Goal: Browse casually: Explore the website without a specific task or goal

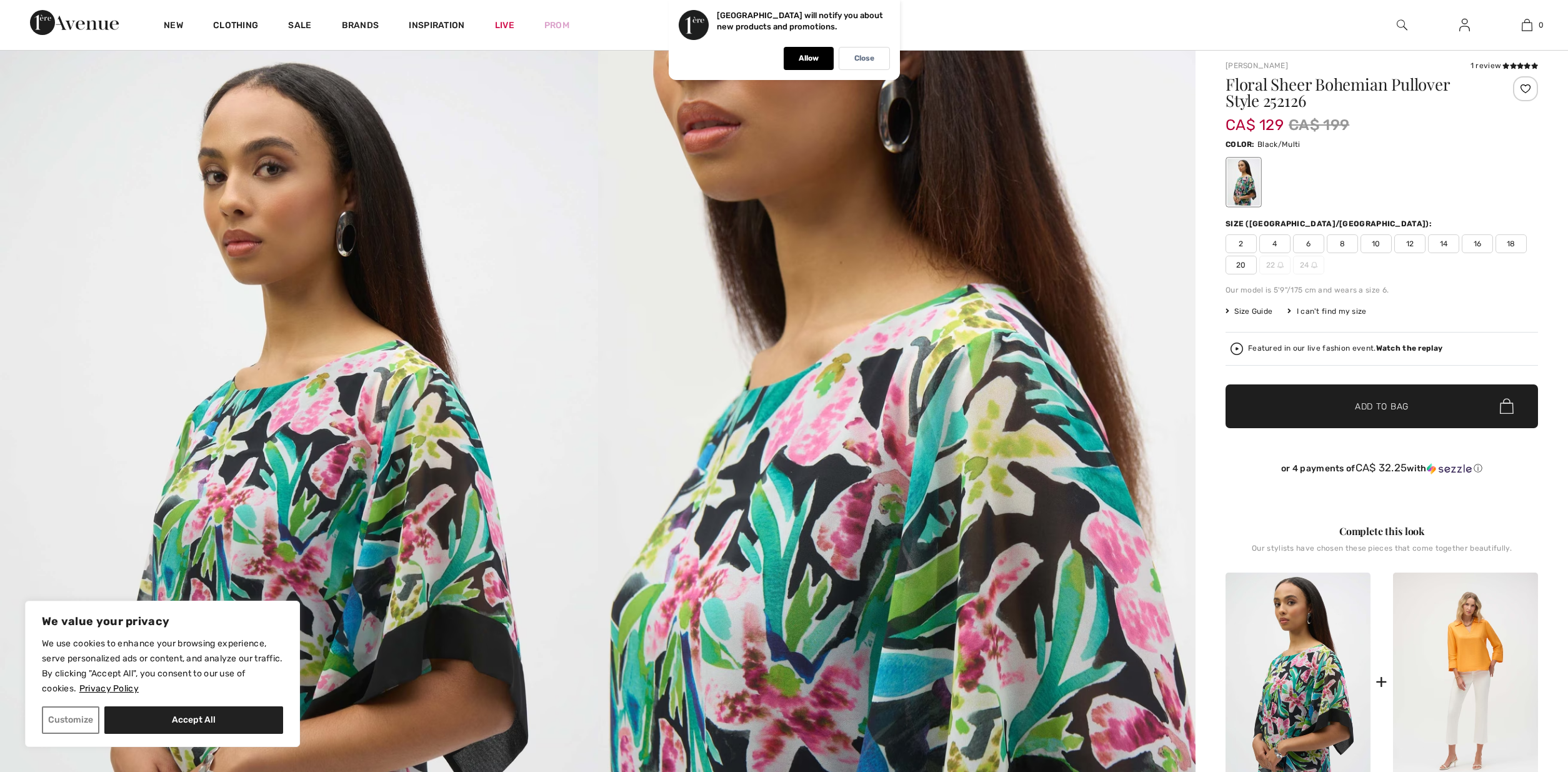
scroll to position [127, 0]
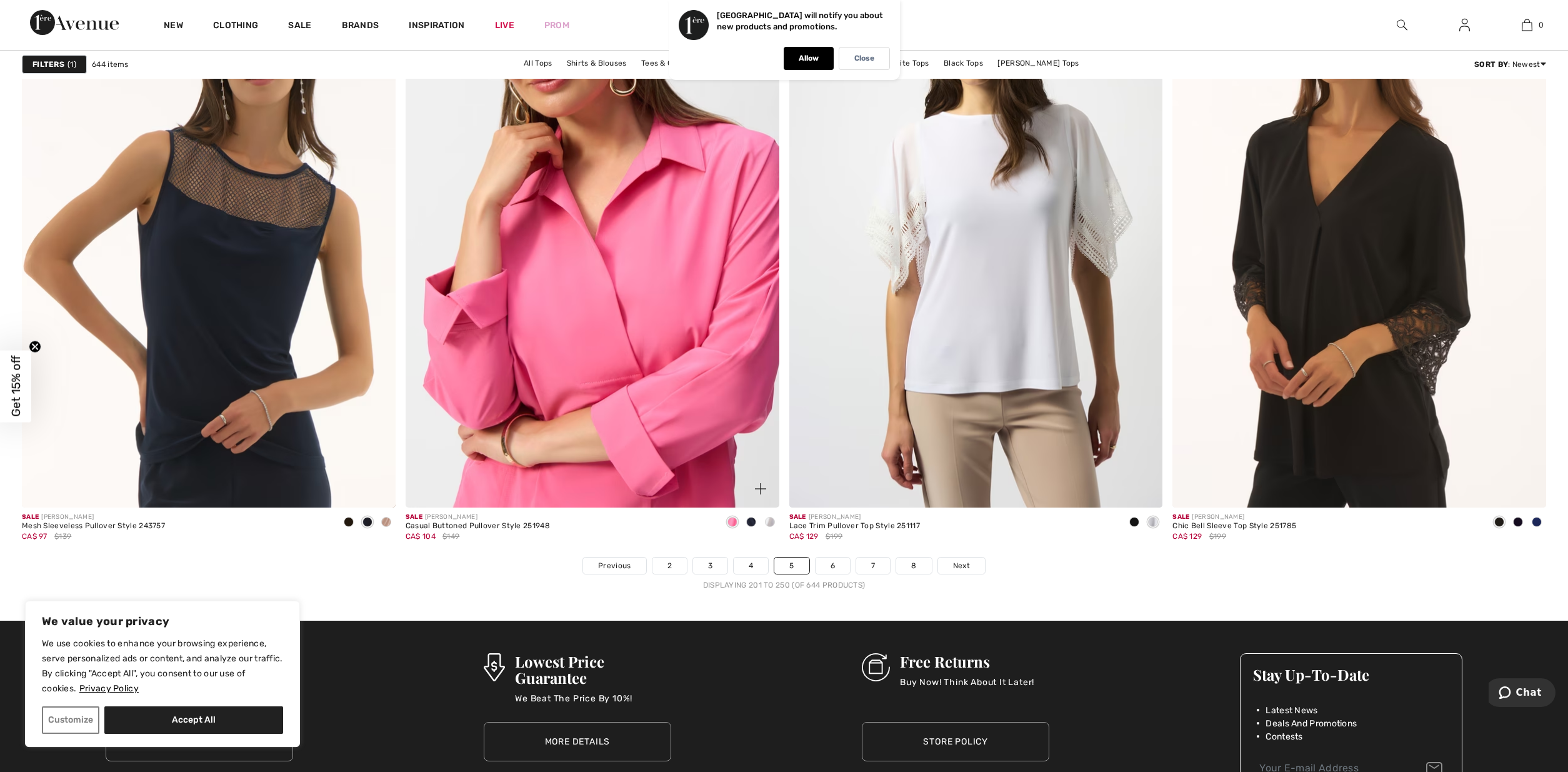
scroll to position [9118, 0]
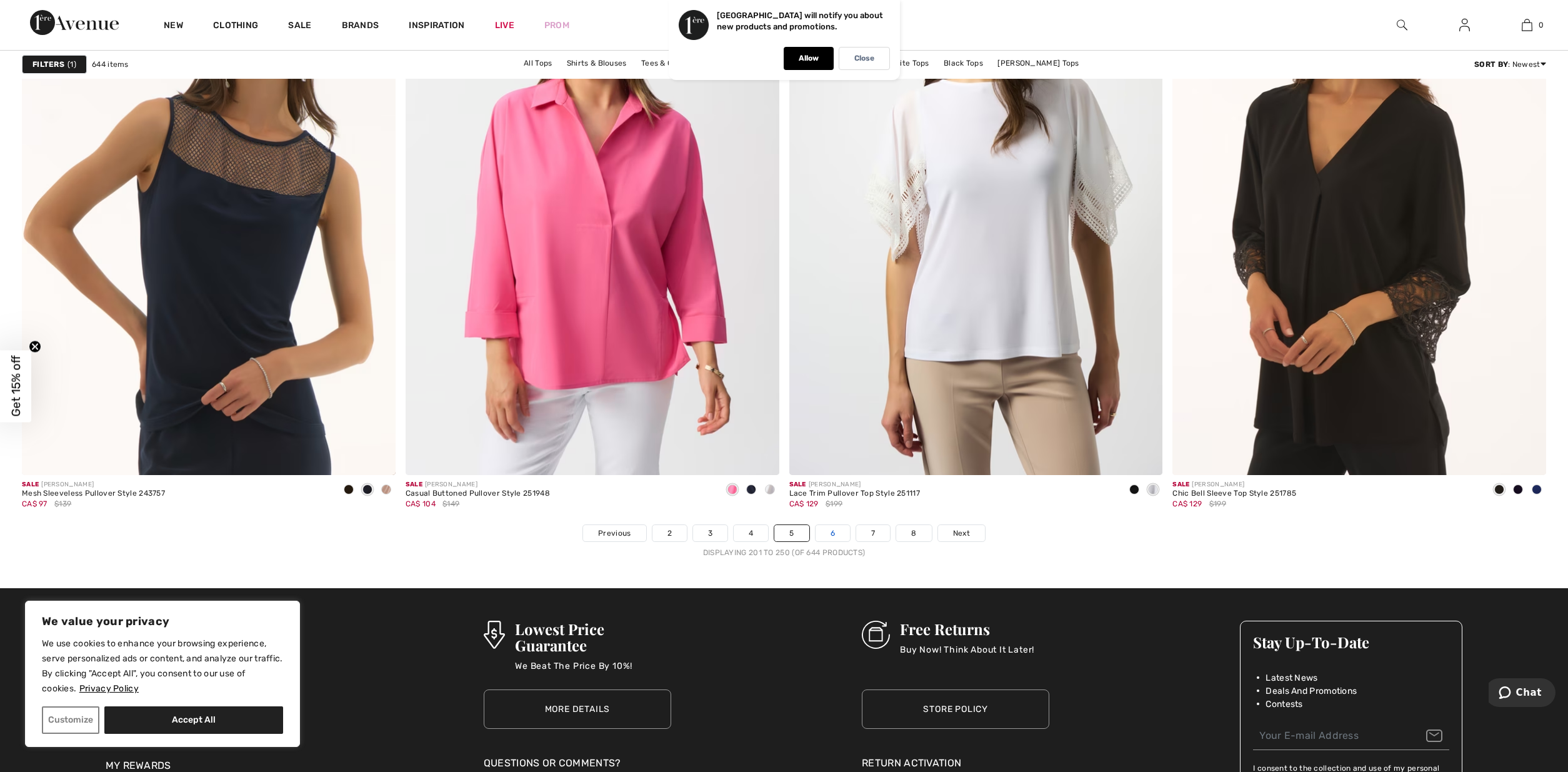
click at [828, 536] on link "6" at bounding box center [833, 533] width 35 height 16
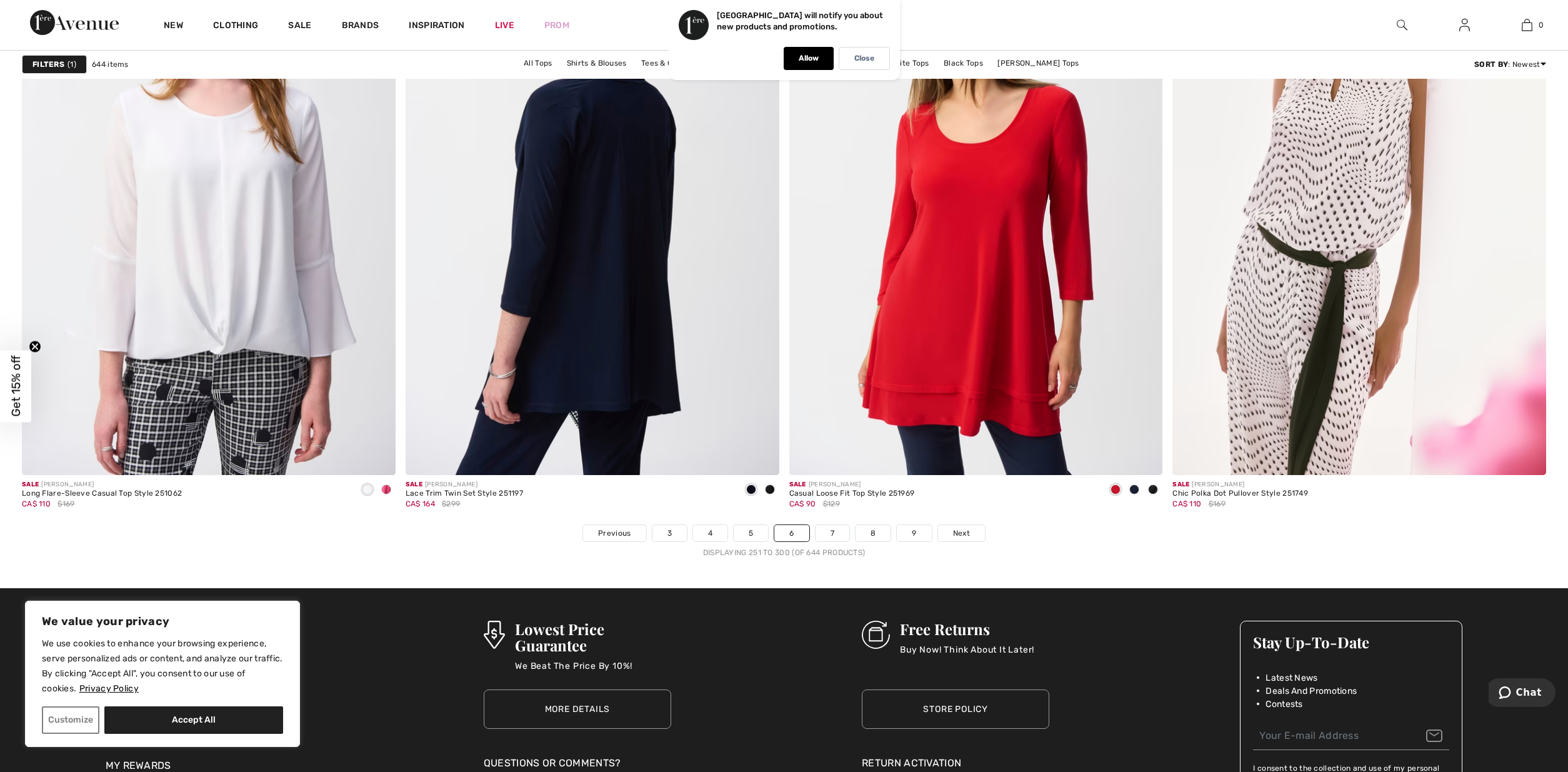
scroll to position [9310, 0]
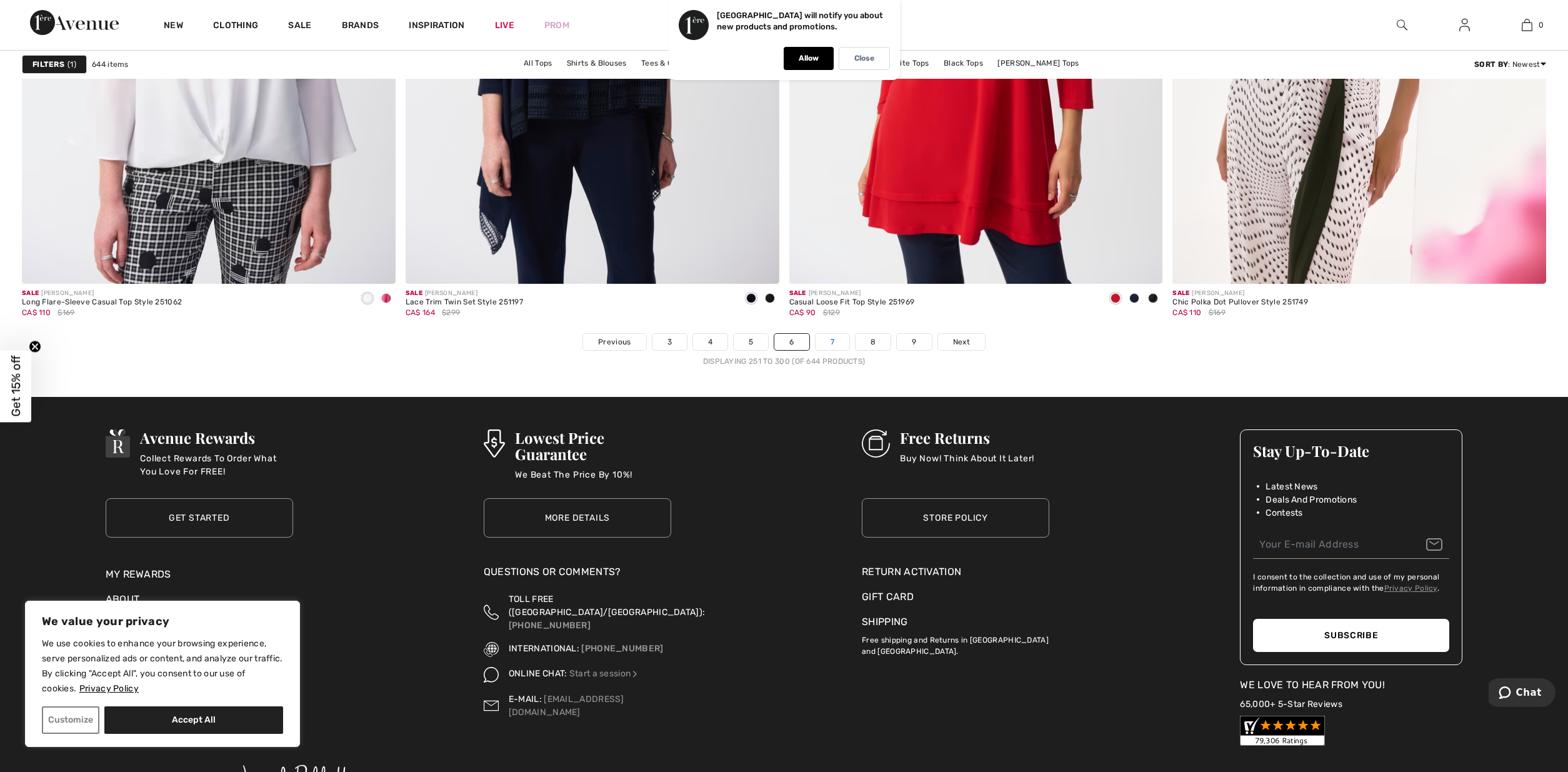
click at [835, 341] on link "7" at bounding box center [833, 341] width 34 height 16
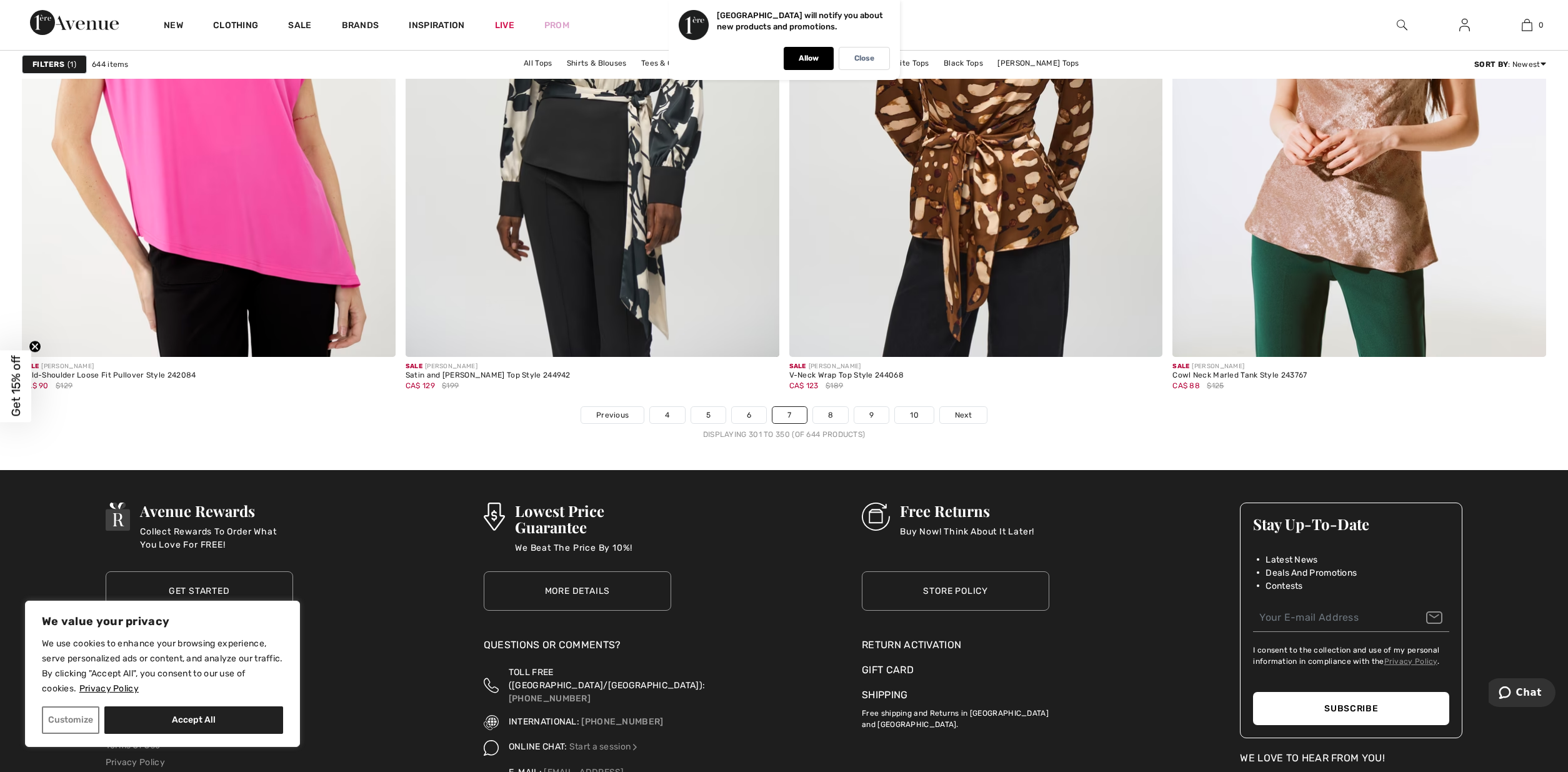
scroll to position [9310, 0]
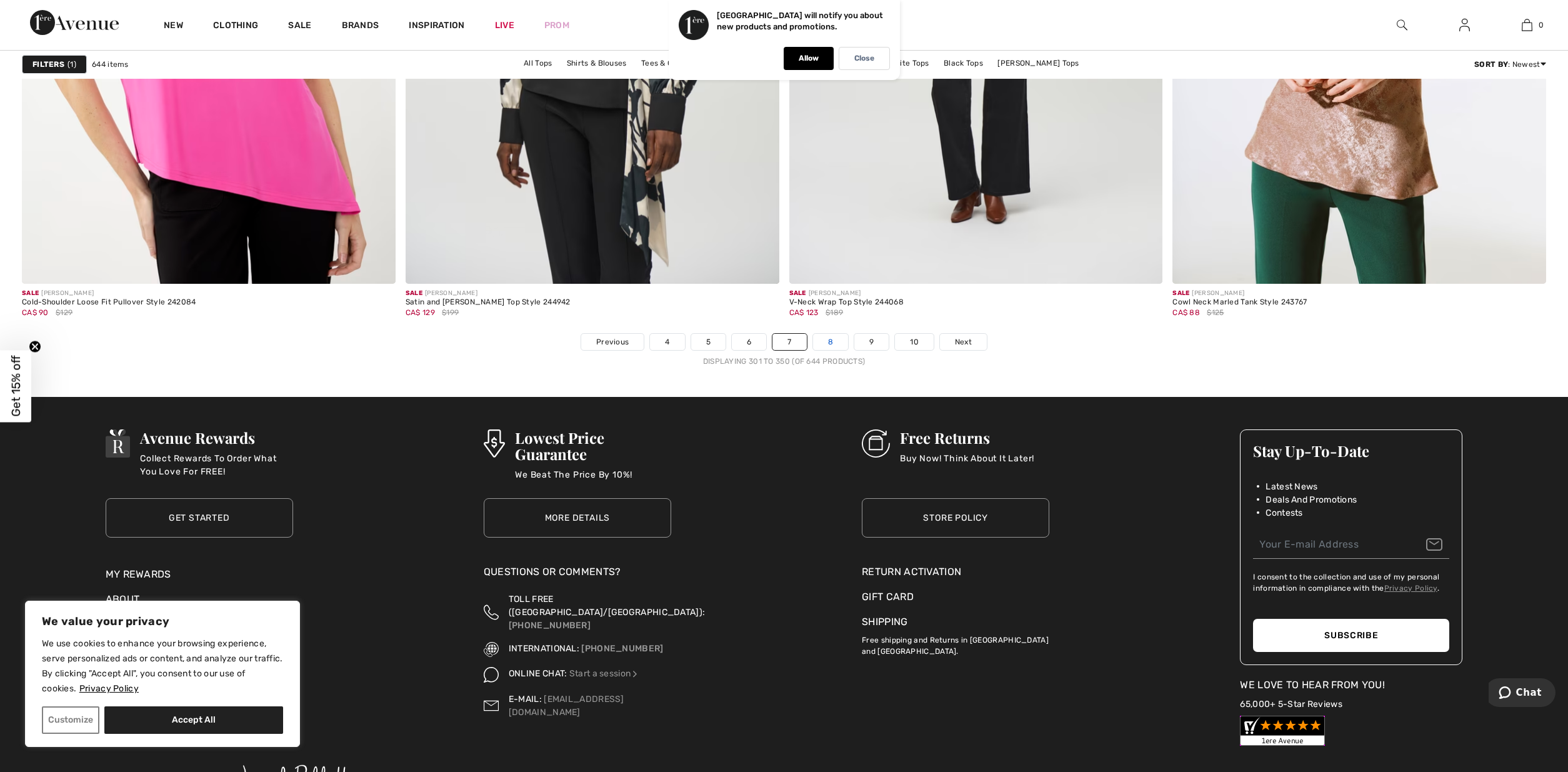
click at [829, 342] on link "8" at bounding box center [830, 341] width 35 height 16
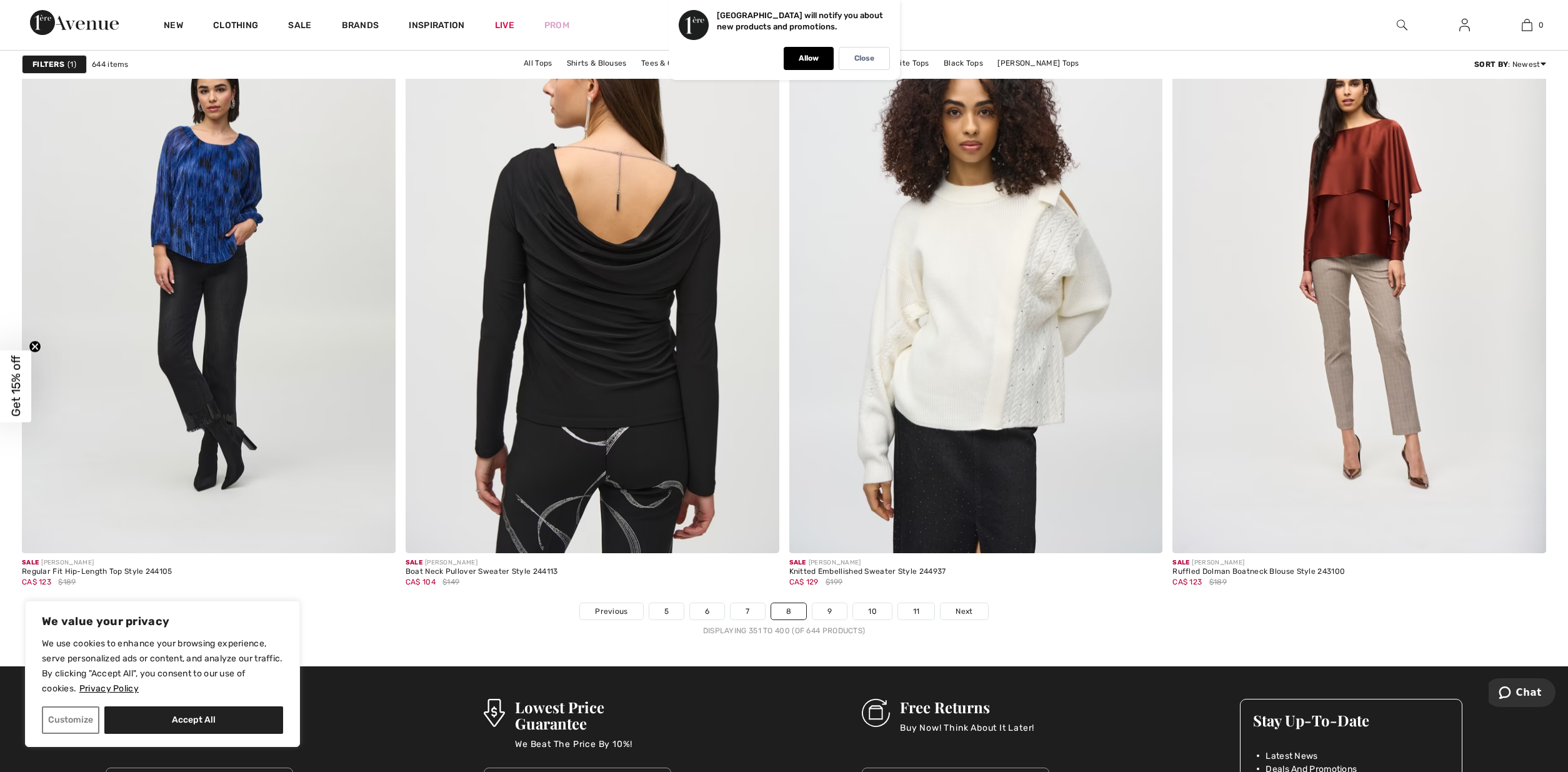
scroll to position [9246, 0]
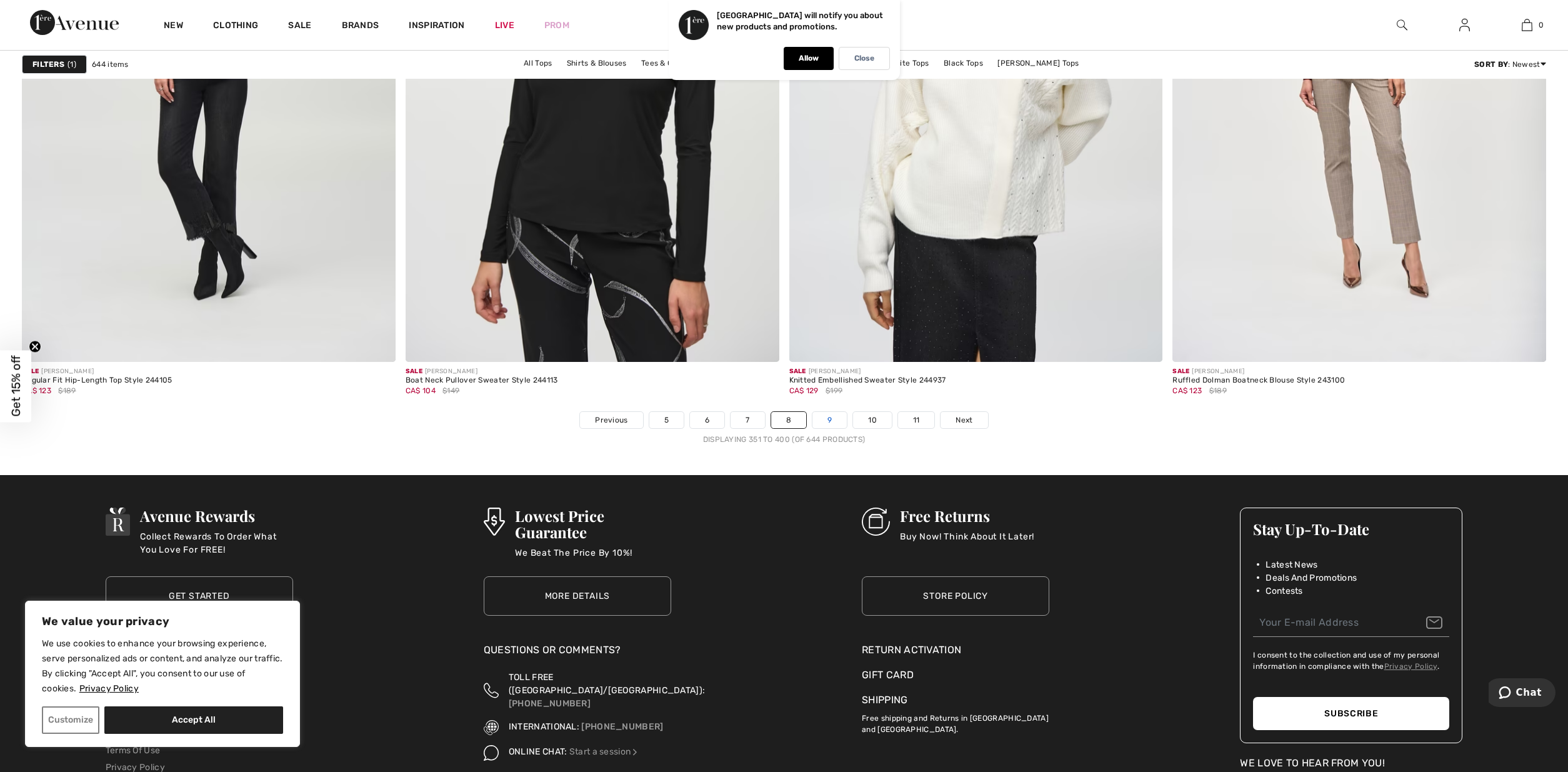
click at [830, 412] on link "9" at bounding box center [830, 420] width 35 height 16
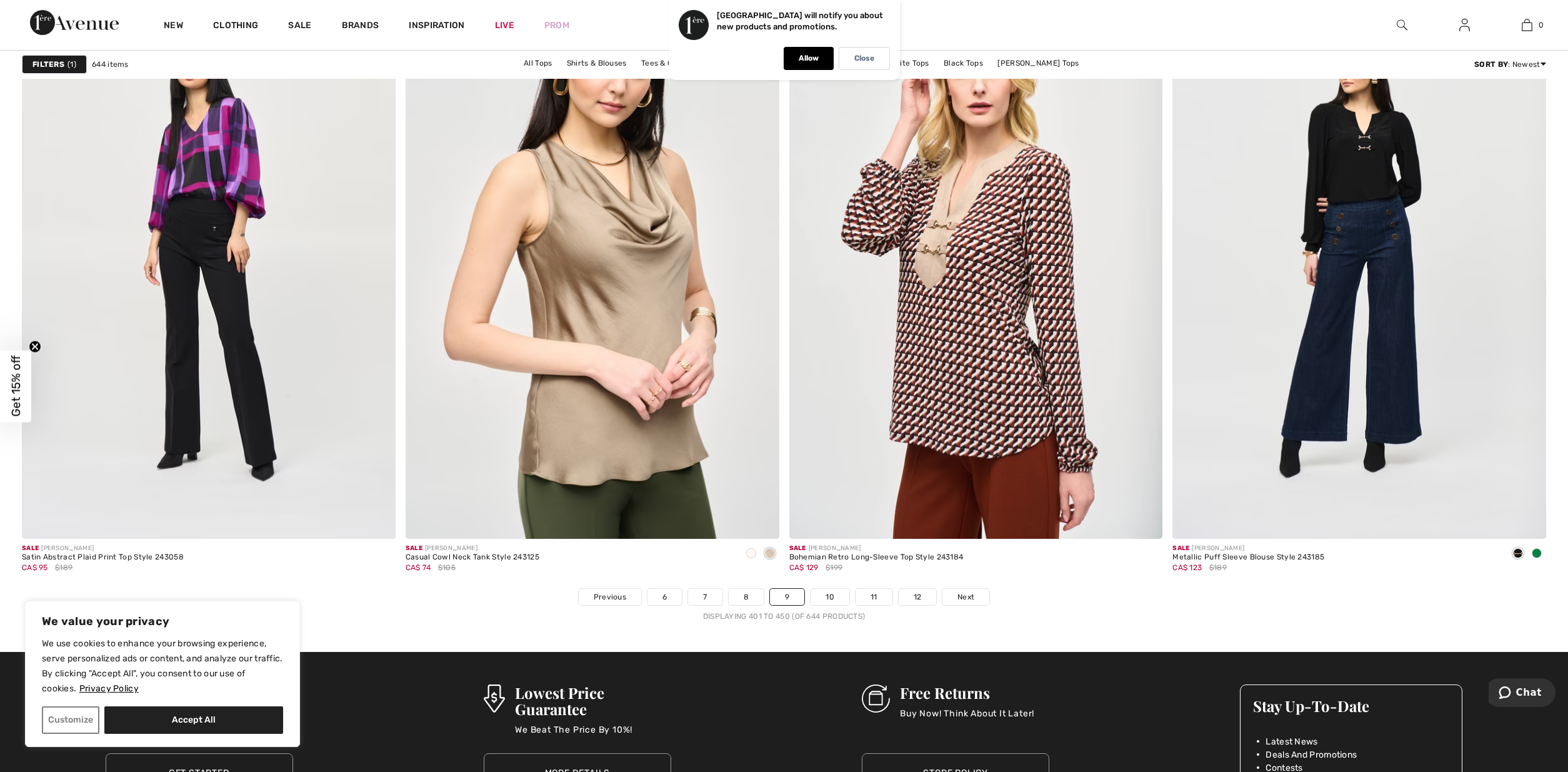
scroll to position [9246, 0]
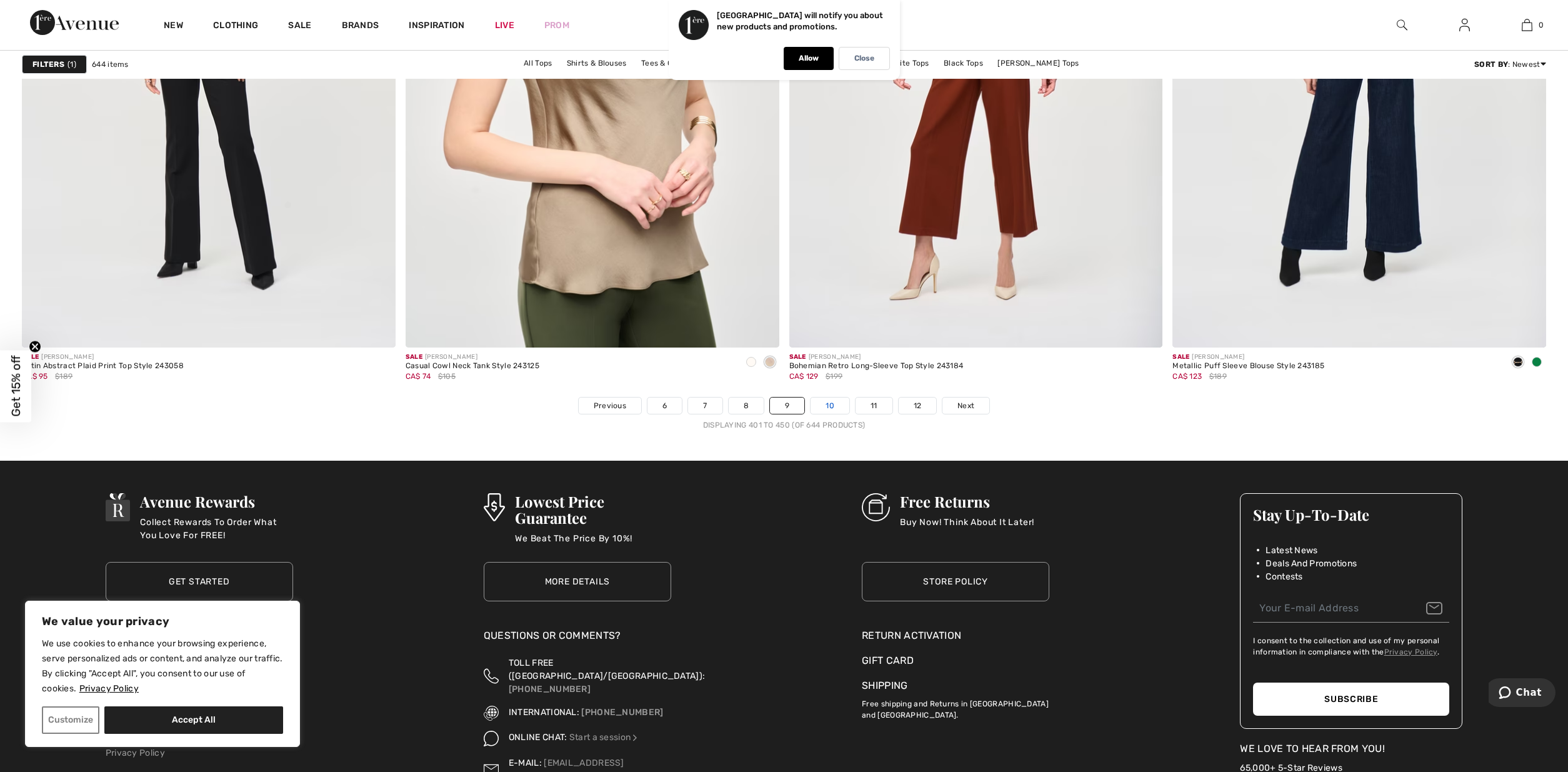
click at [830, 406] on link "10" at bounding box center [830, 405] width 38 height 16
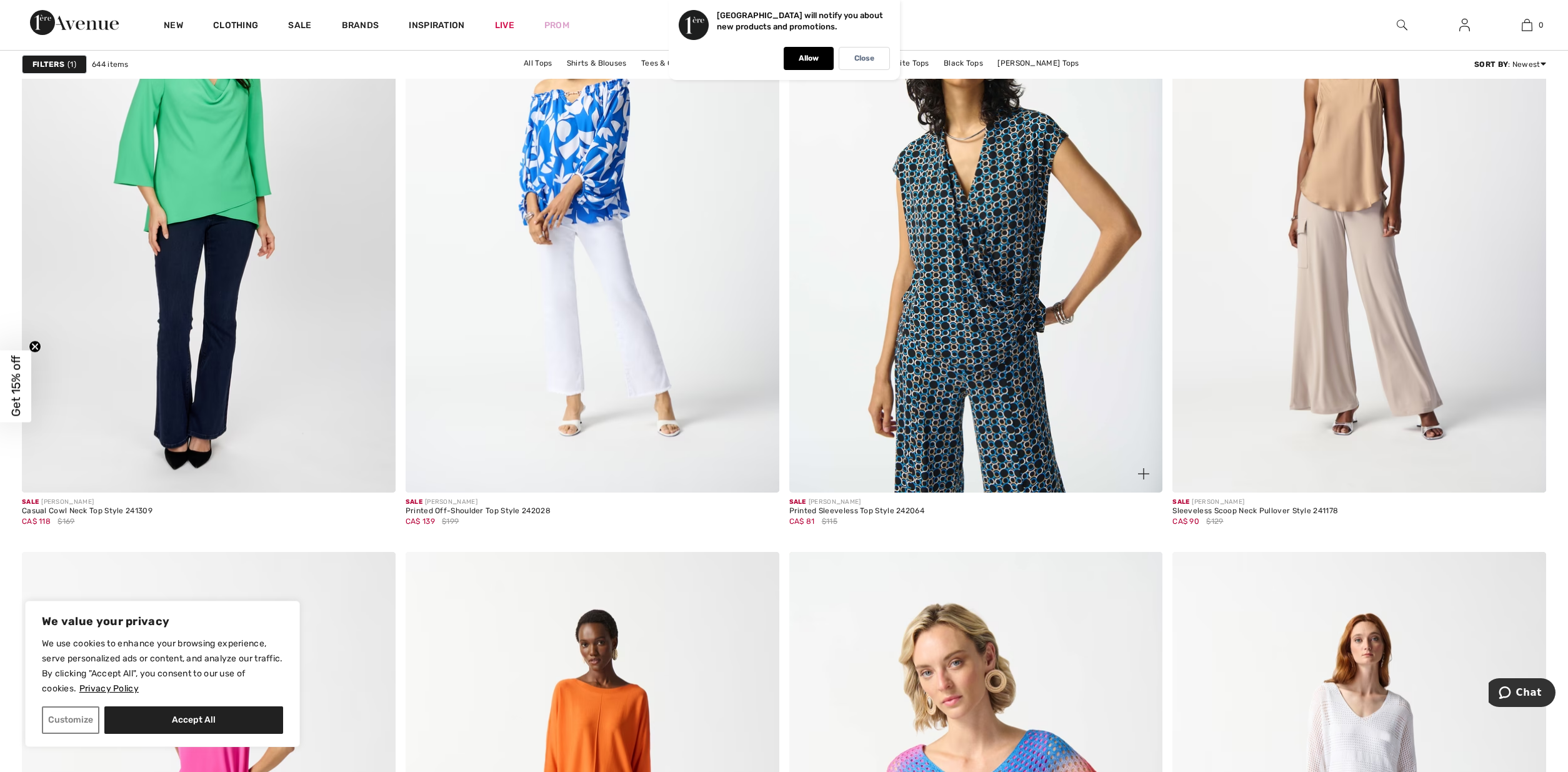
scroll to position [8226, 0]
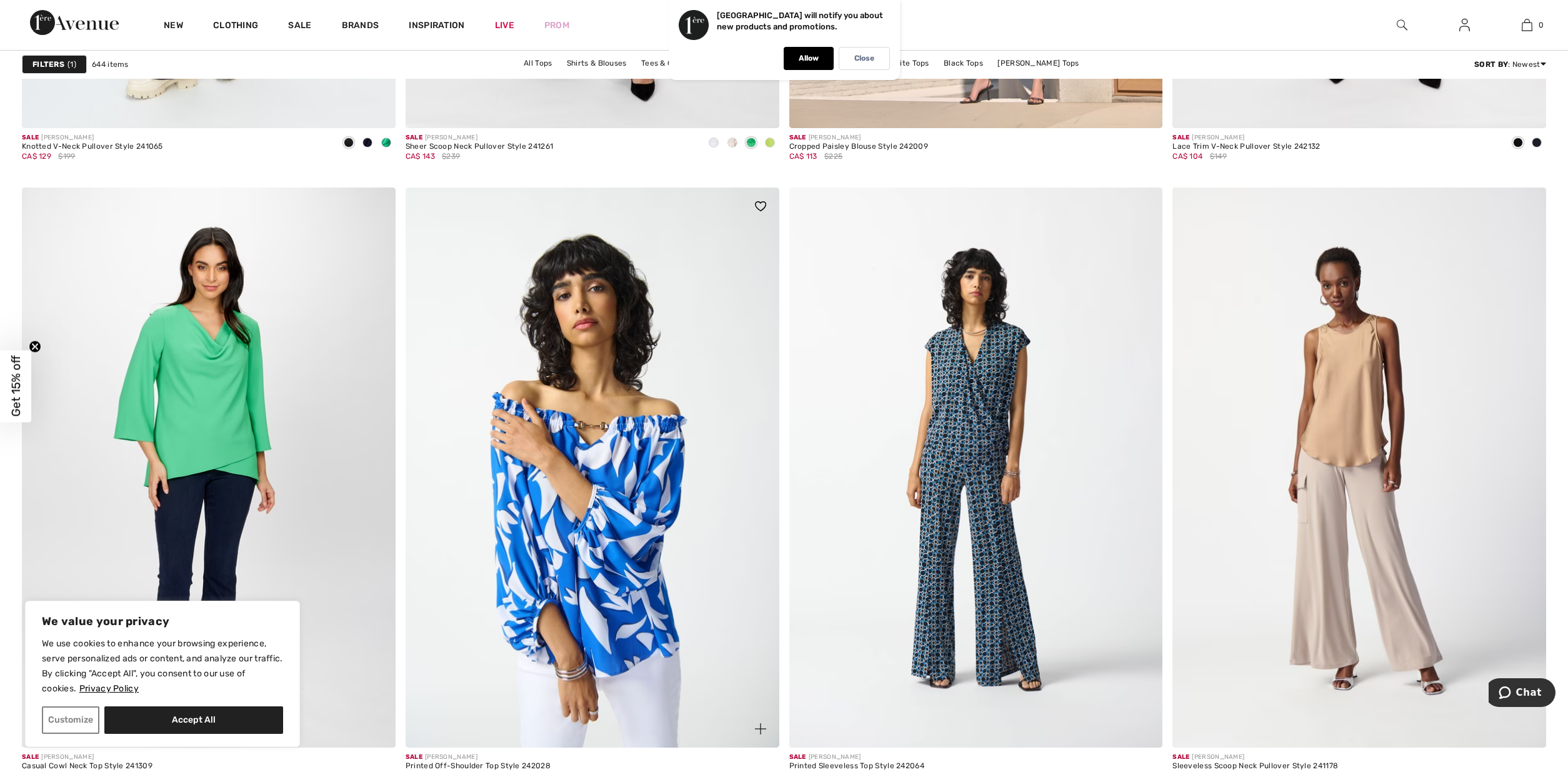
click at [638, 495] on img at bounding box center [592, 468] width 374 height 561
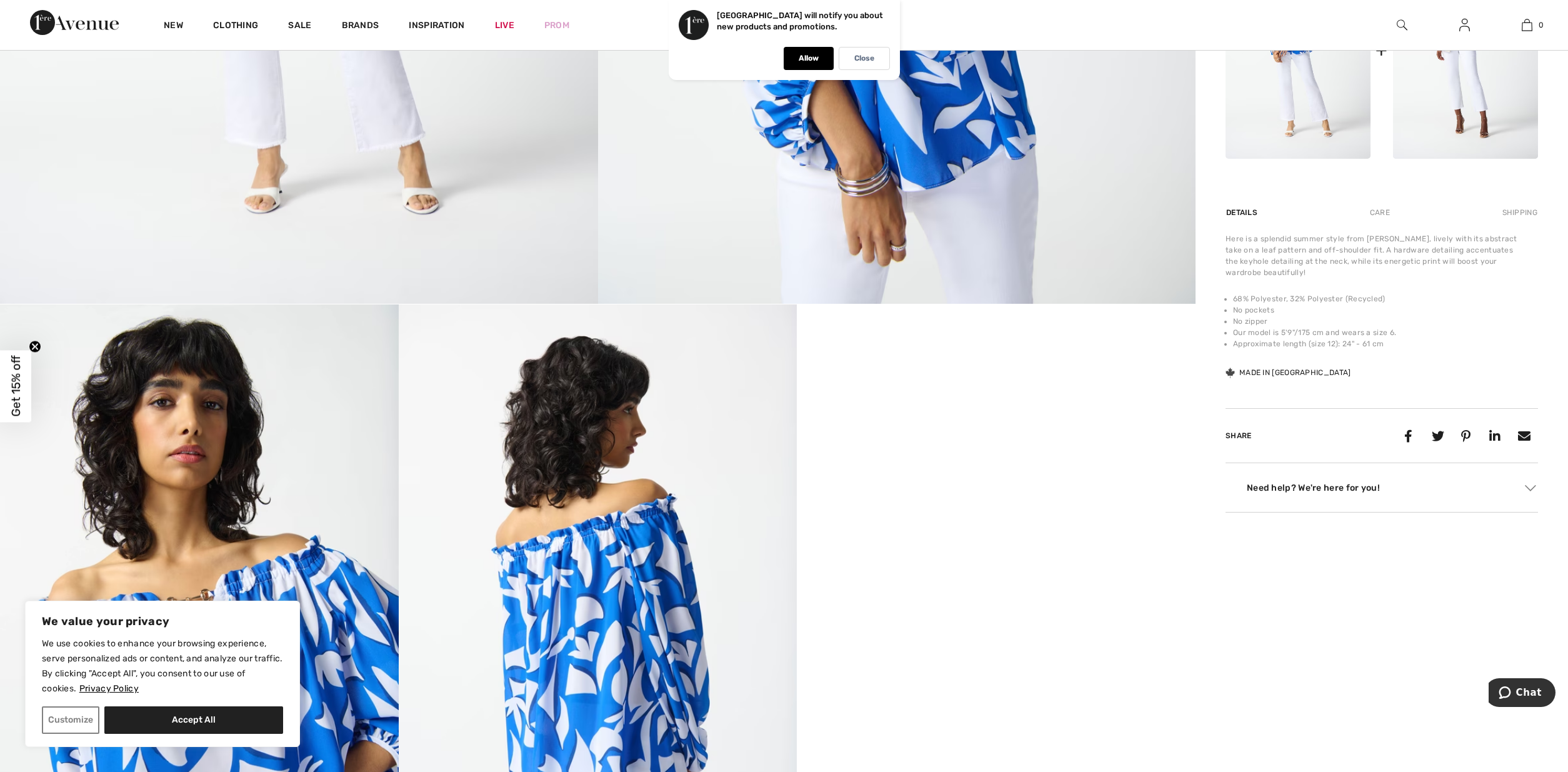
scroll to position [956, 0]
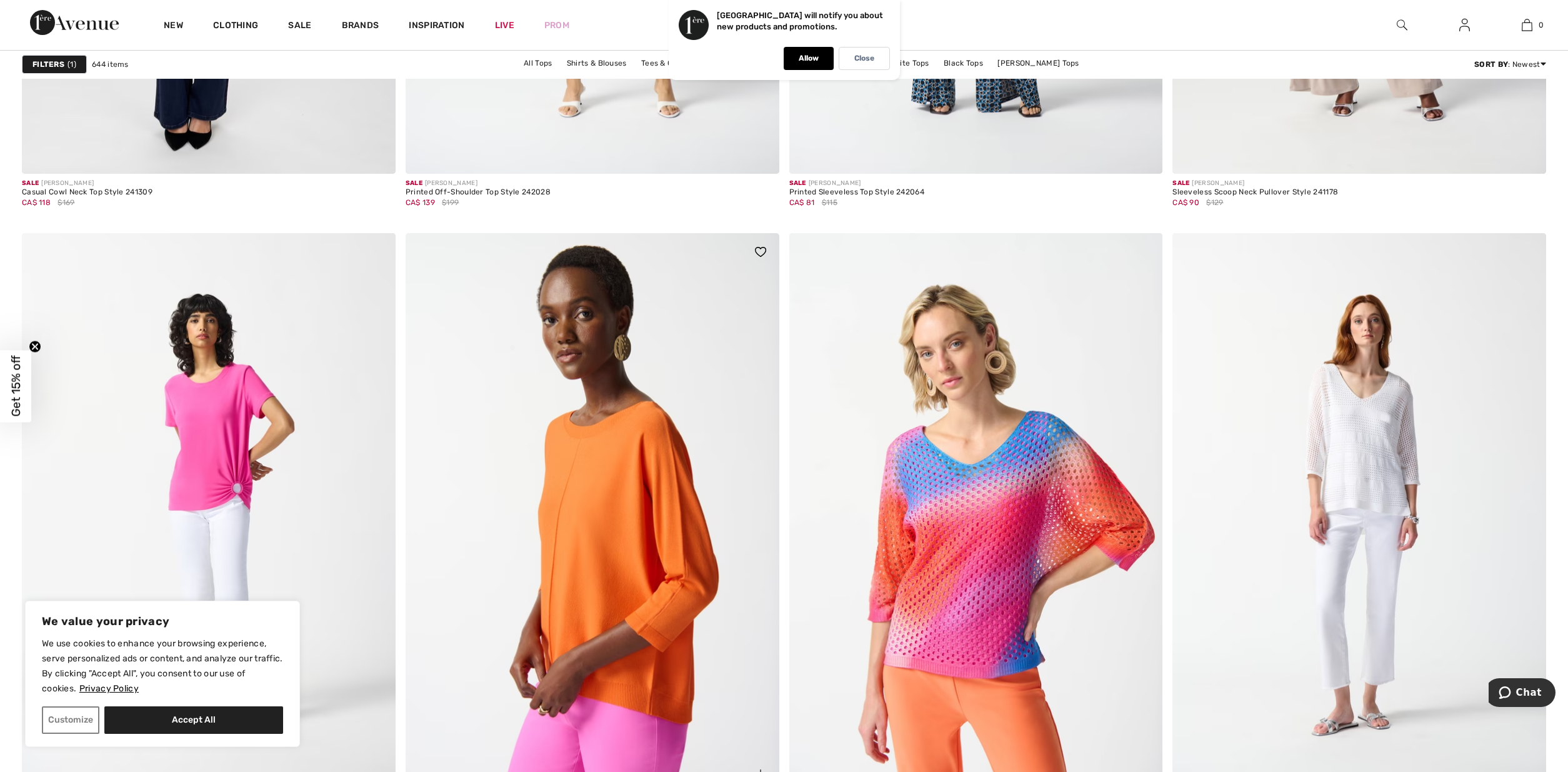
scroll to position [9118, 0]
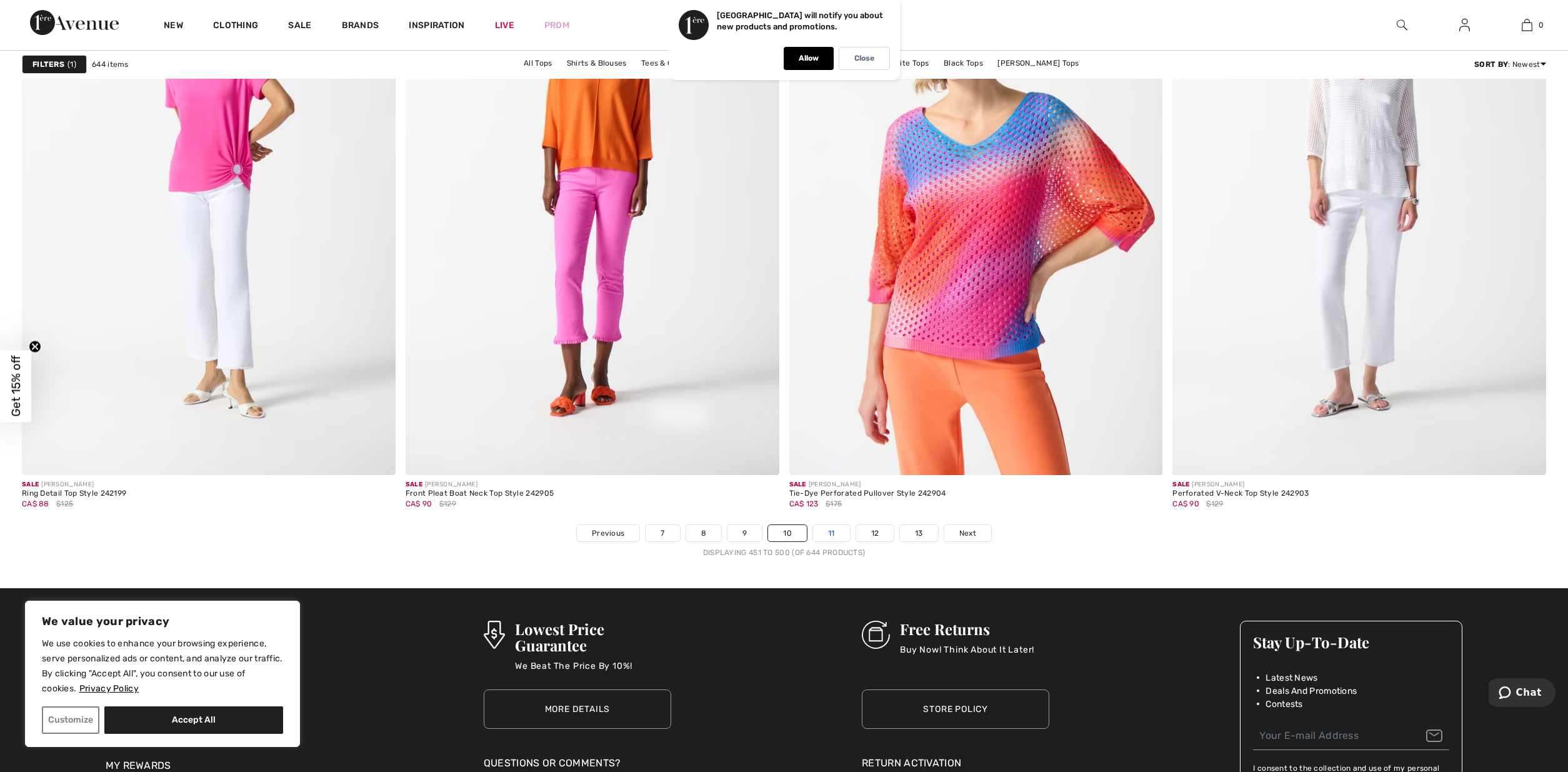
click at [826, 531] on link "11" at bounding box center [831, 533] width 36 height 16
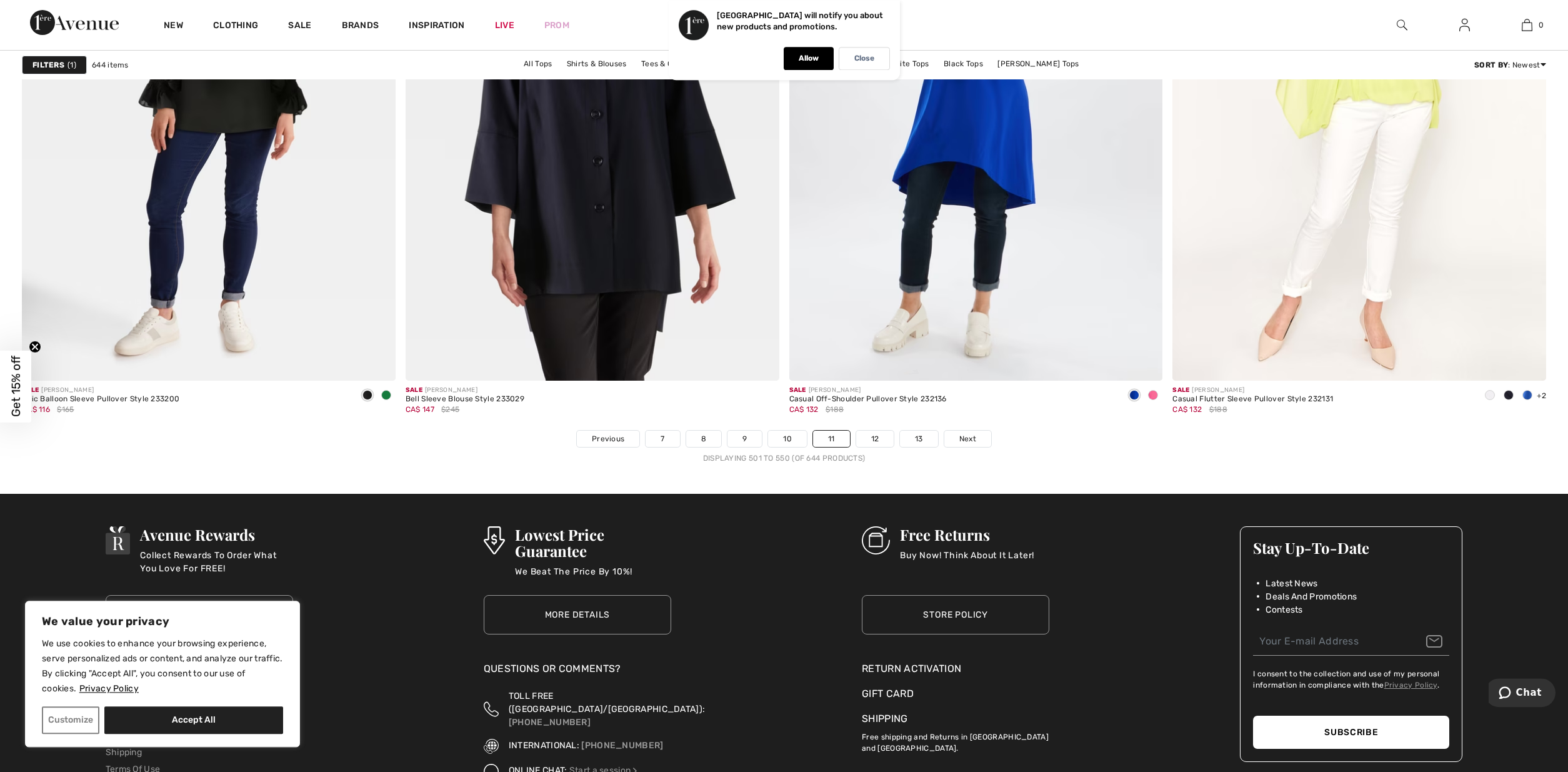
scroll to position [9310, 0]
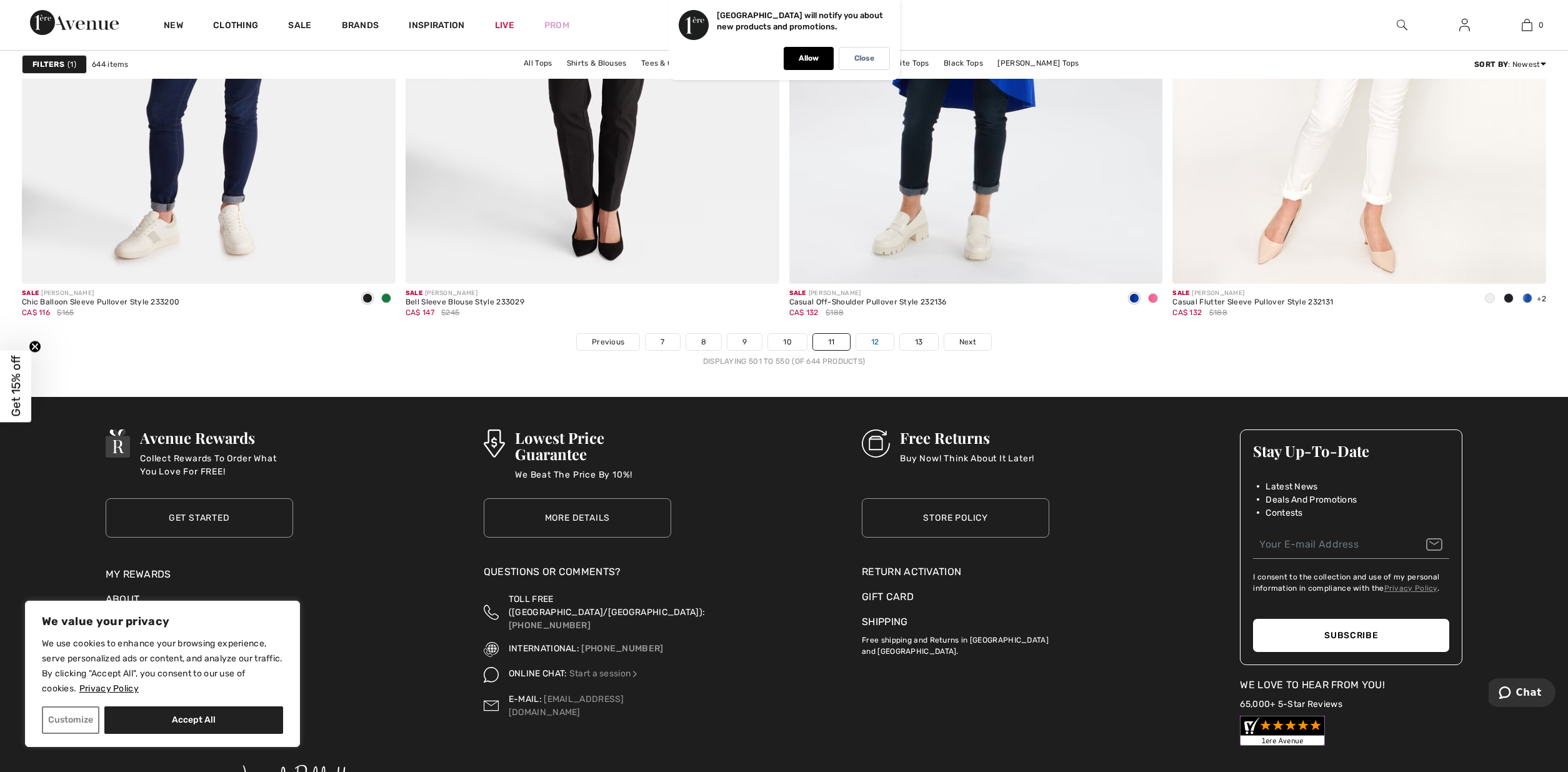
click at [874, 338] on link "12" at bounding box center [875, 341] width 38 height 16
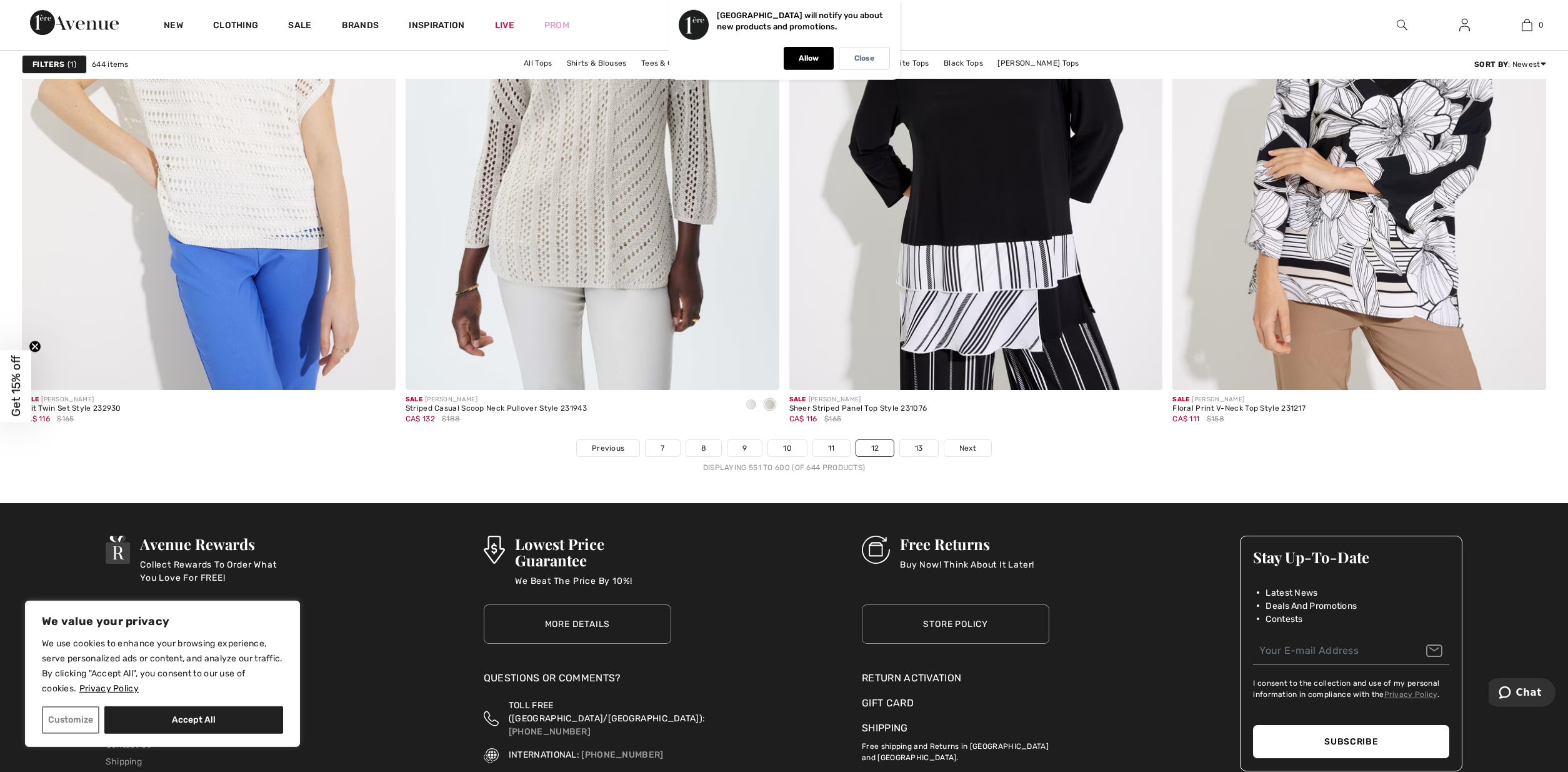
scroll to position [9246, 0]
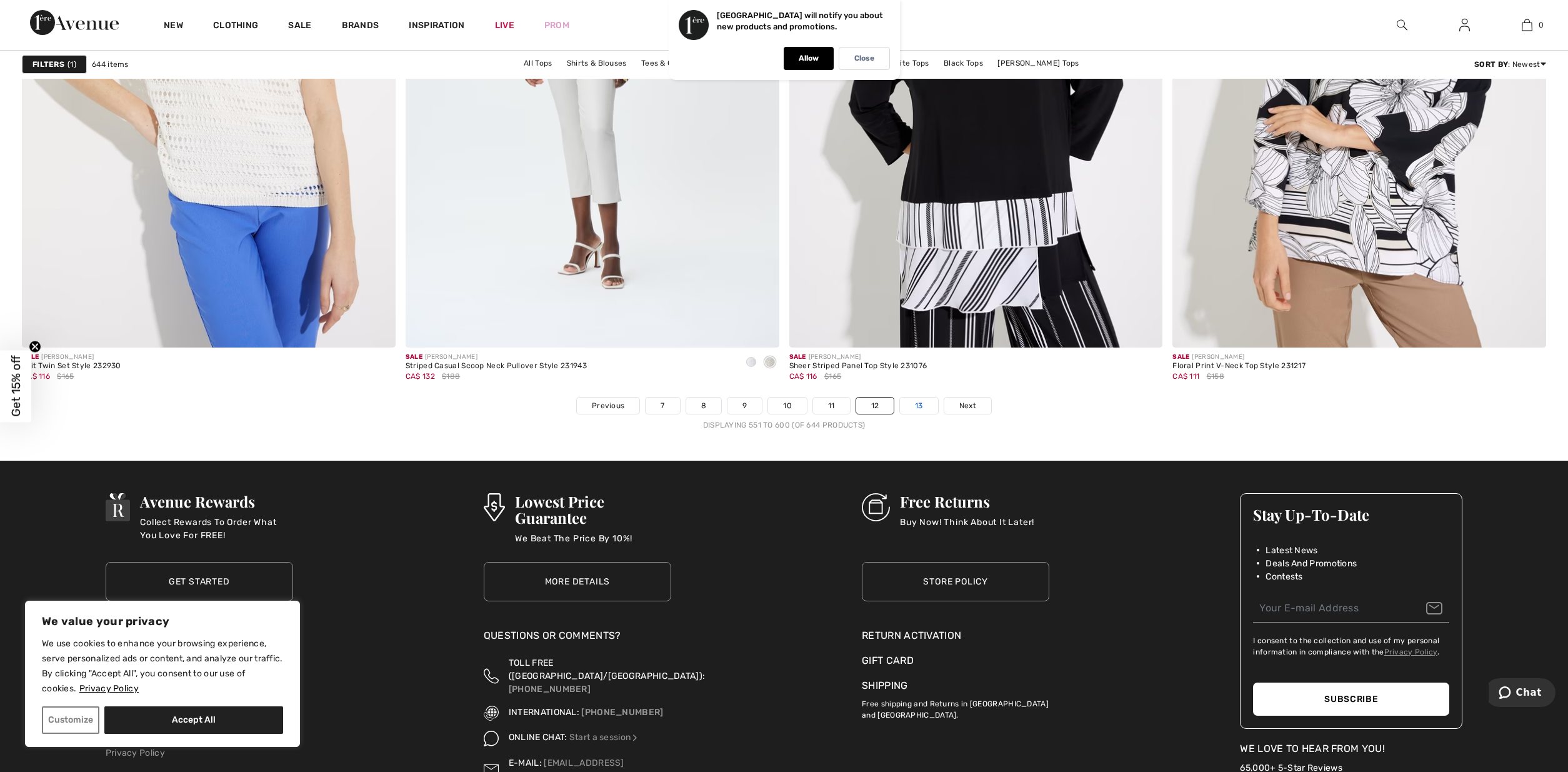
click at [921, 407] on link "13" at bounding box center [919, 405] width 38 height 16
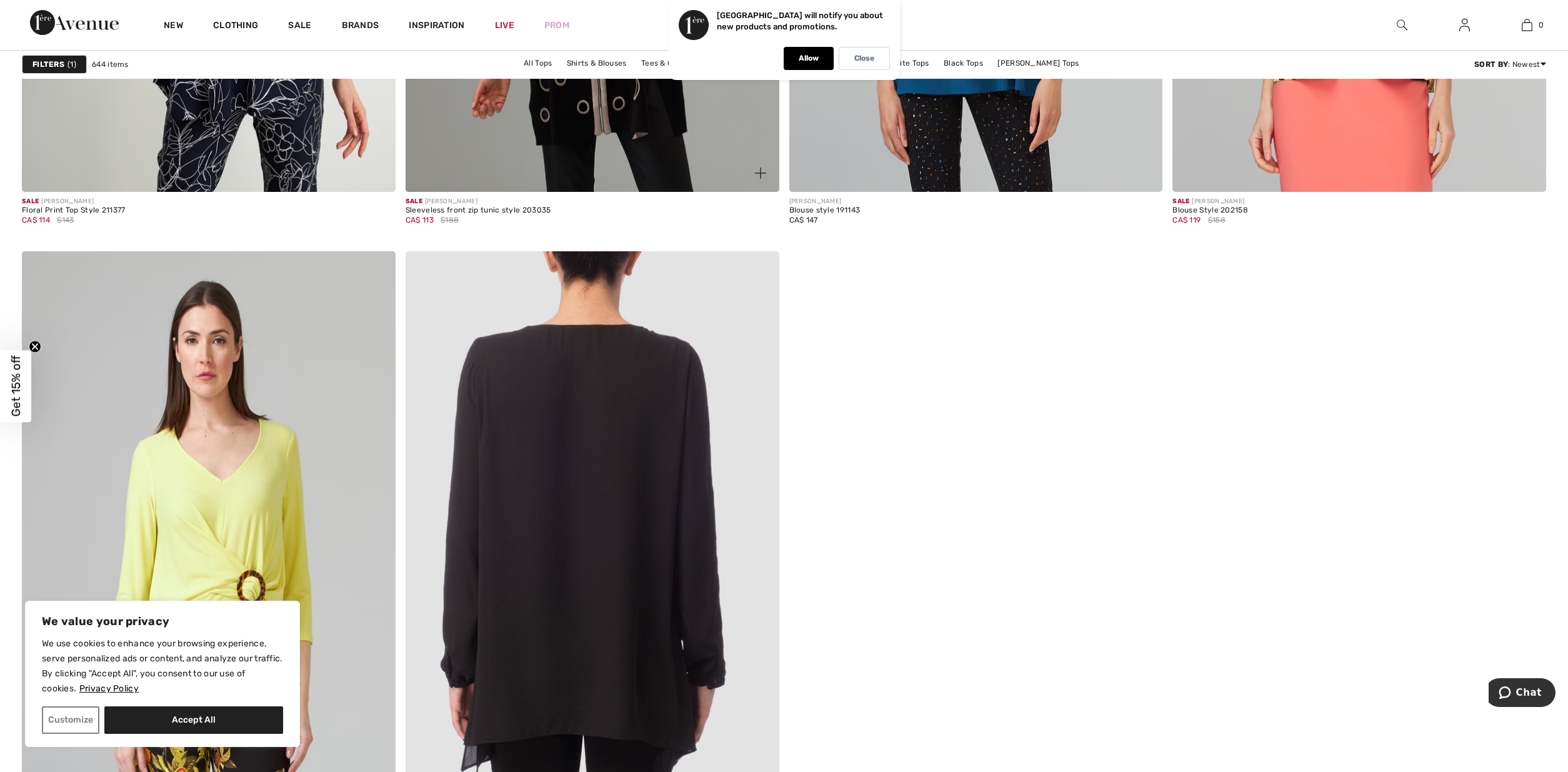
scroll to position [8481, 0]
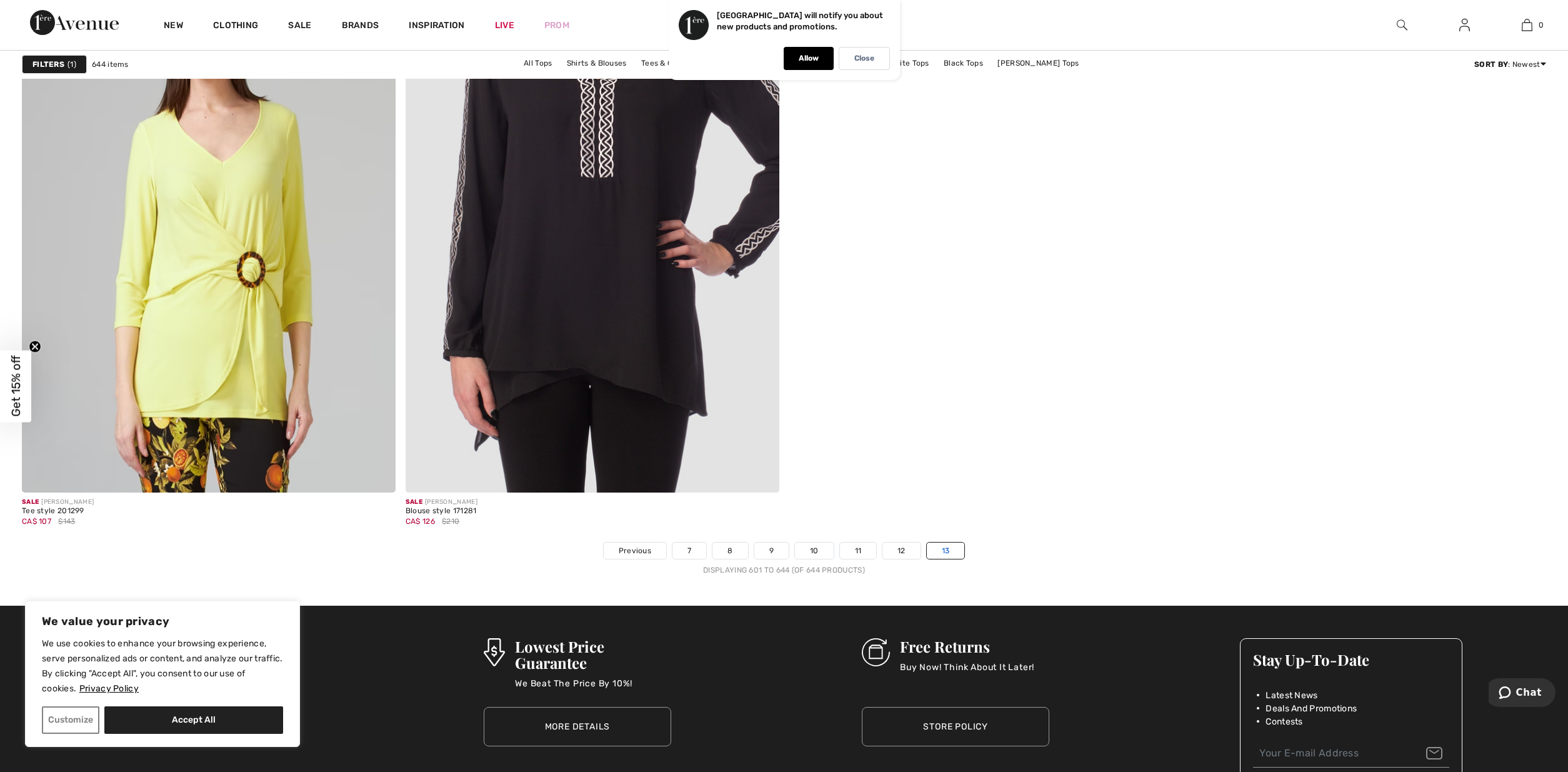
click at [943, 548] on link "13" at bounding box center [946, 550] width 38 height 16
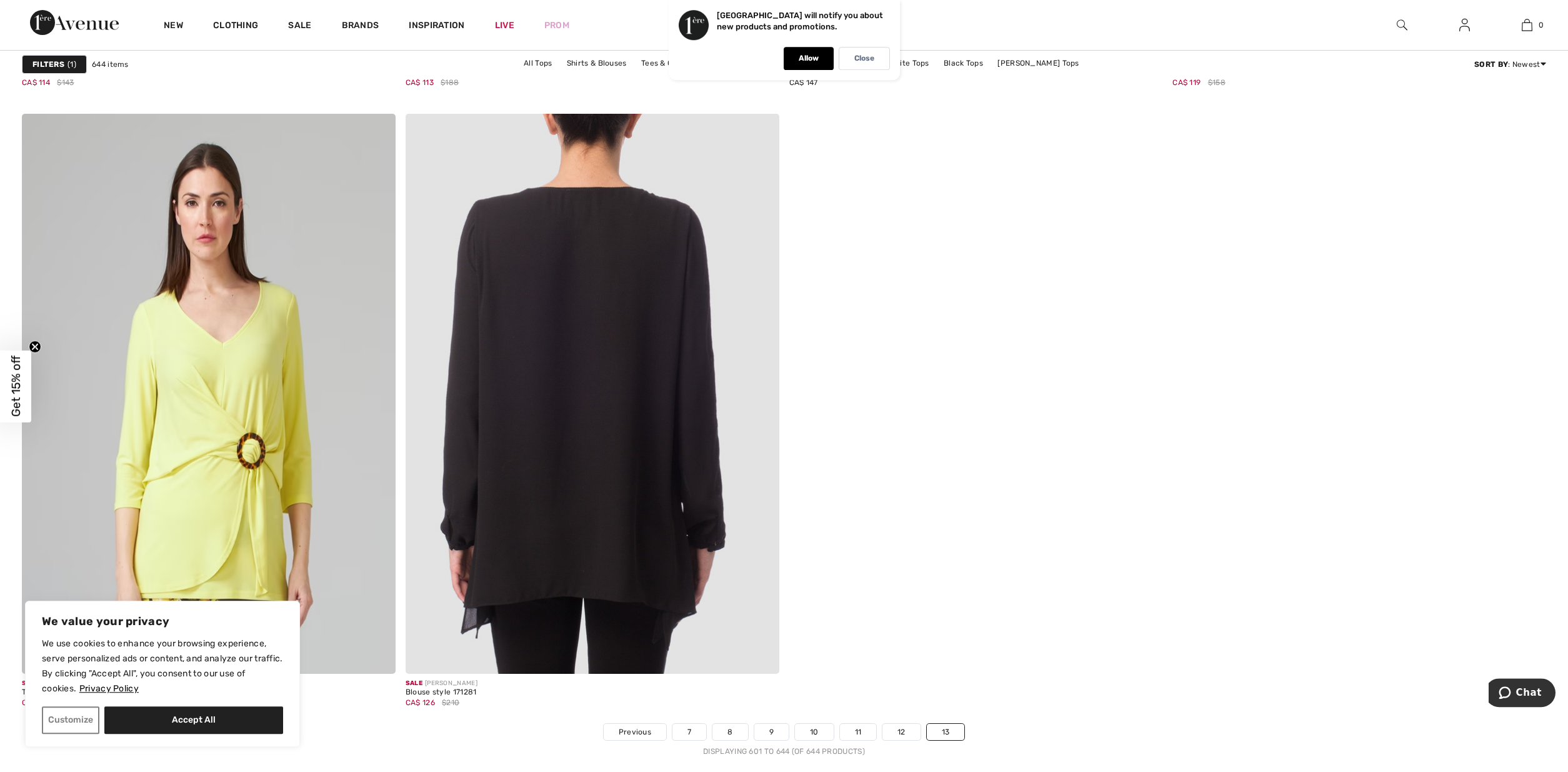
scroll to position [8417, 0]
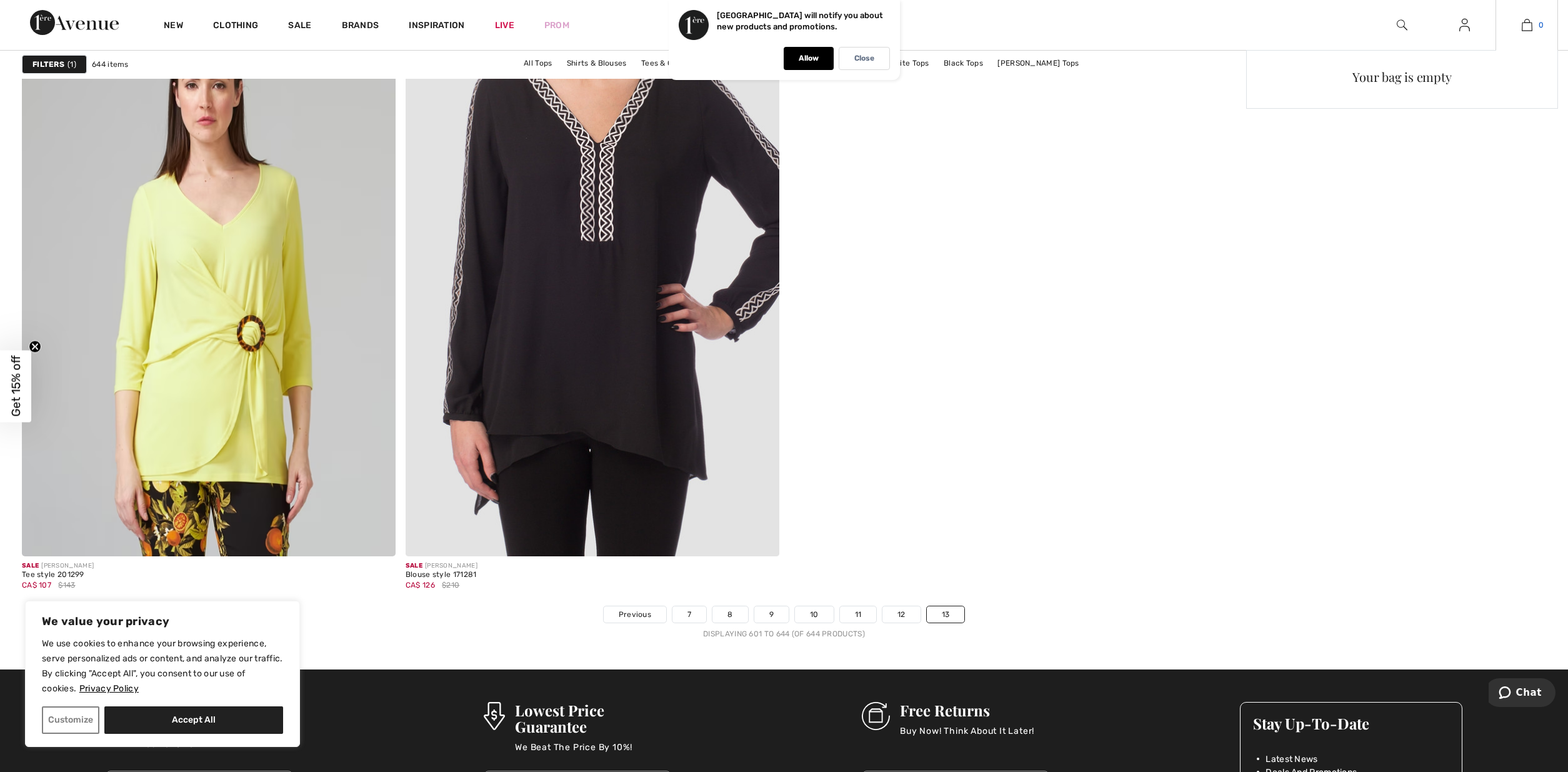
click at [1526, 27] on img at bounding box center [1527, 25] width 10 height 15
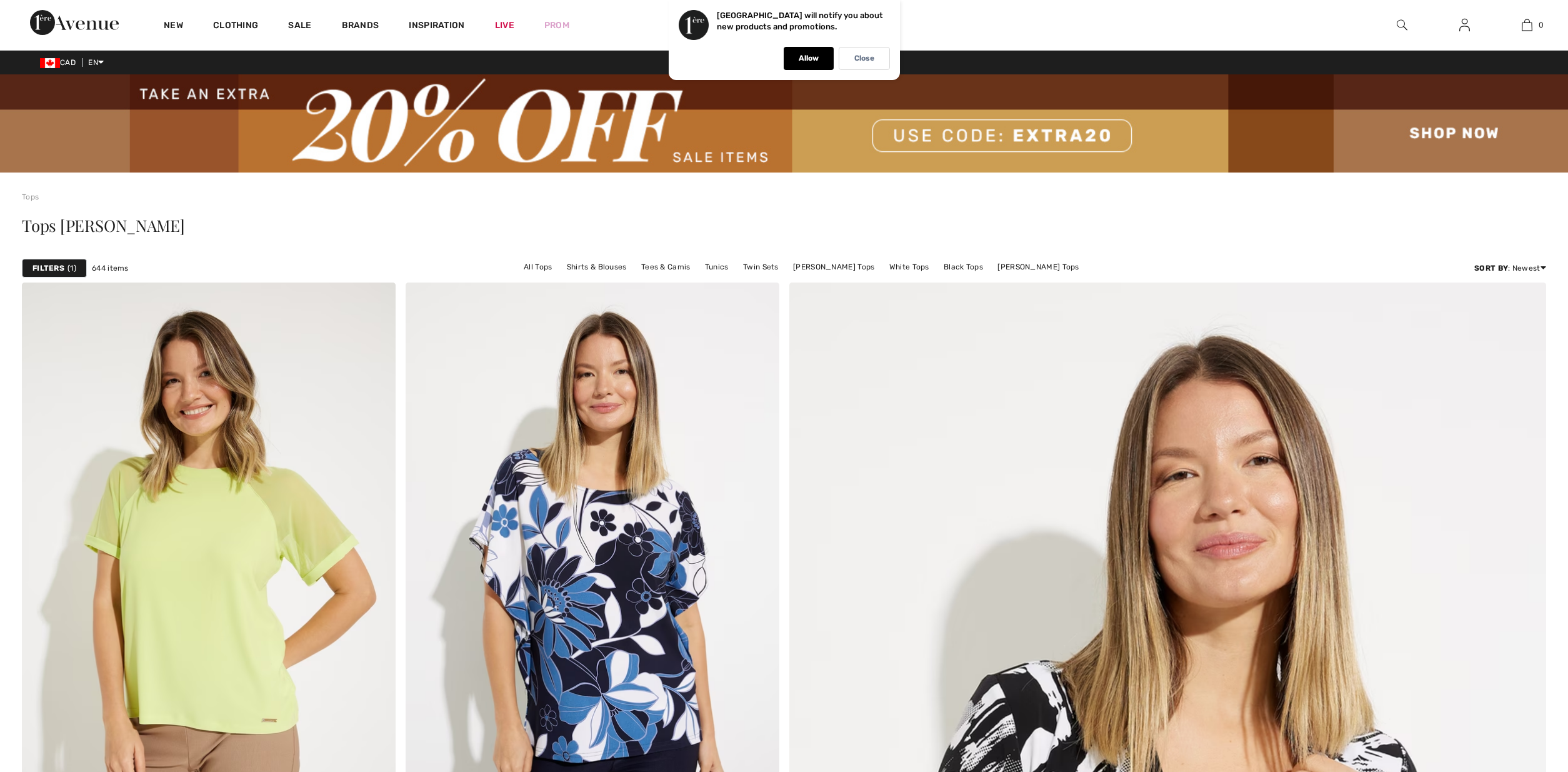
scroll to position [8417, 0]
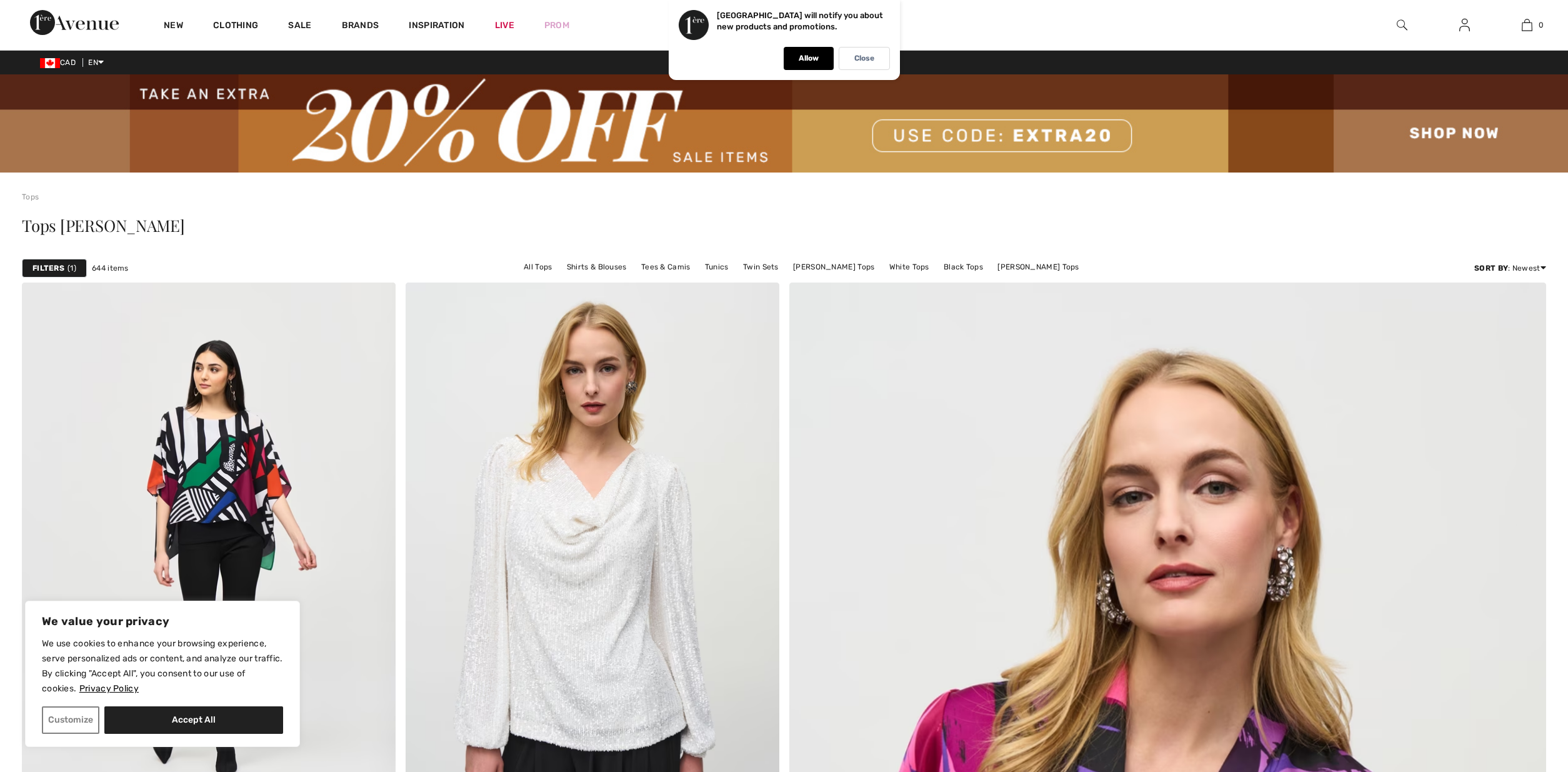
scroll to position [9246, 0]
